Goal: Task Accomplishment & Management: Manage account settings

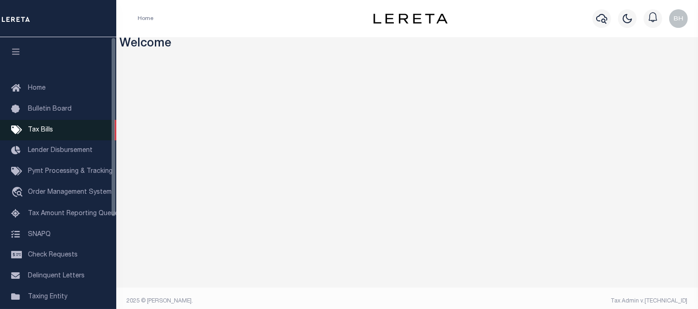
click at [39, 127] on span "Tax Bills" at bounding box center [40, 130] width 25 height 7
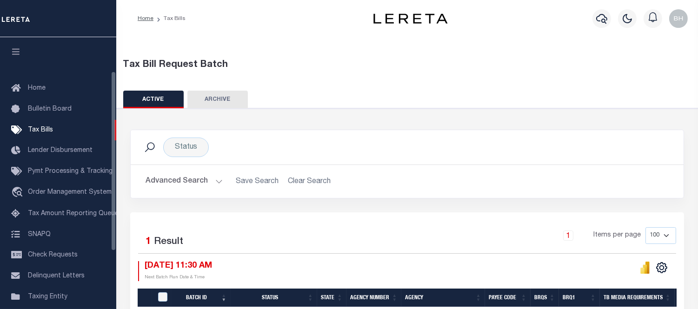
scroll to position [103, 0]
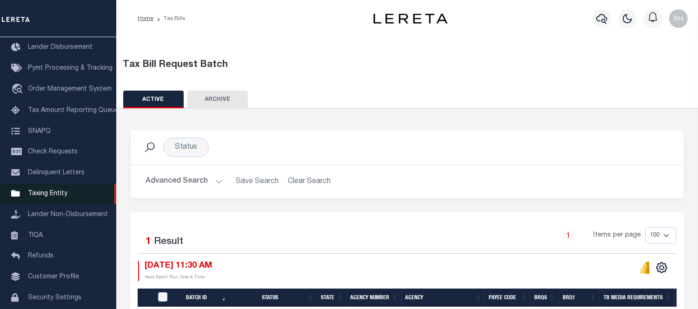
click at [59, 191] on span "Taxing Entity" at bounding box center [48, 194] width 40 height 7
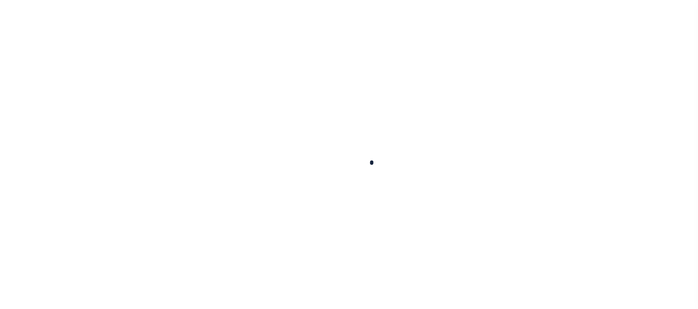
select select
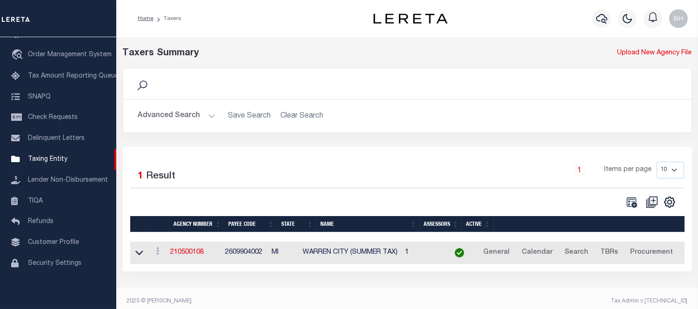
click at [201, 111] on button "Advanced Search" at bounding box center [176, 116] width 77 height 18
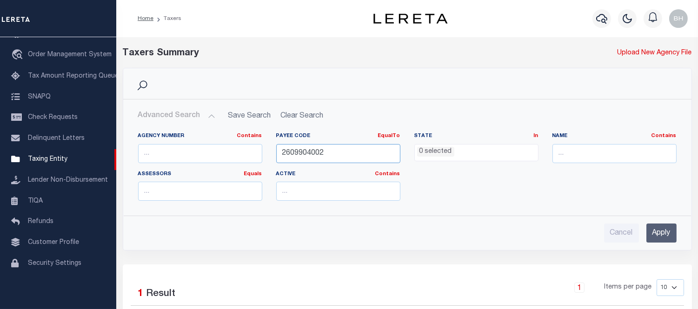
drag, startPoint x: 327, startPoint y: 154, endPoint x: 196, endPoint y: 149, distance: 131.2
click at [196, 149] on div "Agency Number Contains Contains Is Payee Code EqualTo Equals Is Not Equal To Is…" at bounding box center [407, 170] width 552 height 76
paste input "3604703000"
type input "3604703000"
click at [662, 231] on input "Apply" at bounding box center [661, 233] width 30 height 19
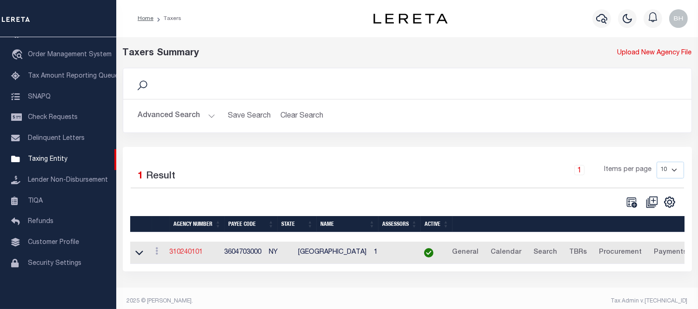
click at [191, 254] on link "310240101" at bounding box center [186, 252] width 33 height 7
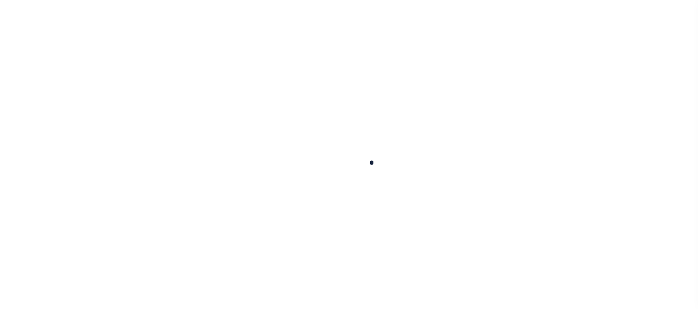
select select
checkbox input "false"
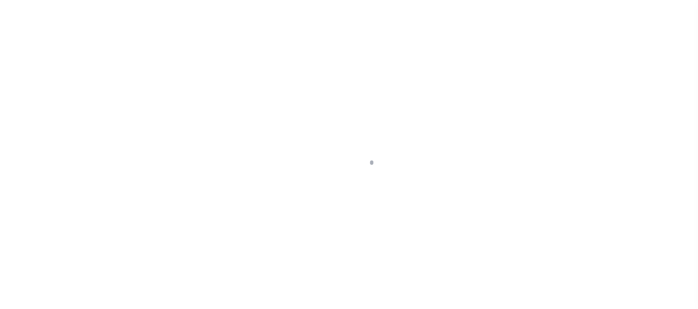
checkbox input "false"
type input "3604703000"
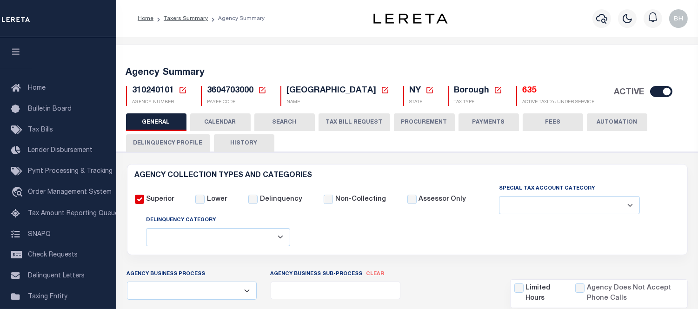
click at [224, 122] on button "CALENDAR" at bounding box center [220, 122] width 60 height 18
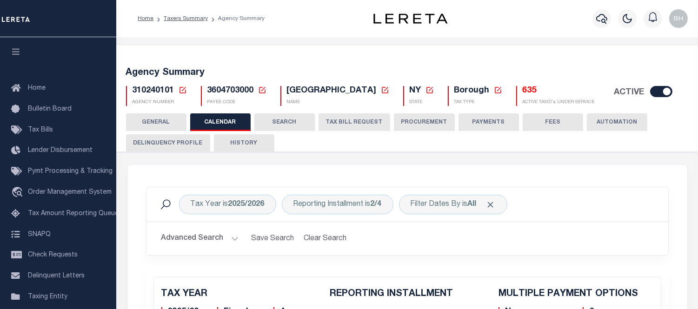
checkbox input "false"
type input "2"
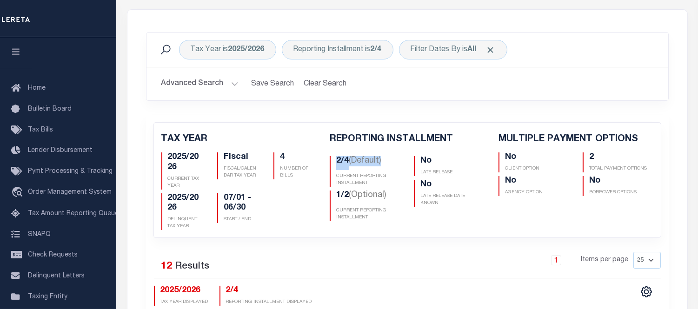
drag, startPoint x: 331, startPoint y: 158, endPoint x: 389, endPoint y: 157, distance: 57.6
click at [389, 157] on div "2/4 (Default) CURRENT REPORTING INSTALLMENT" at bounding box center [365, 171] width 70 height 31
drag, startPoint x: 337, startPoint y: 195, endPoint x: 396, endPoint y: 195, distance: 59.5
click at [396, 195] on h5 "1/2 (Optional)" at bounding box center [368, 198] width 64 height 14
